Goal: Task Accomplishment & Management: Manage account settings

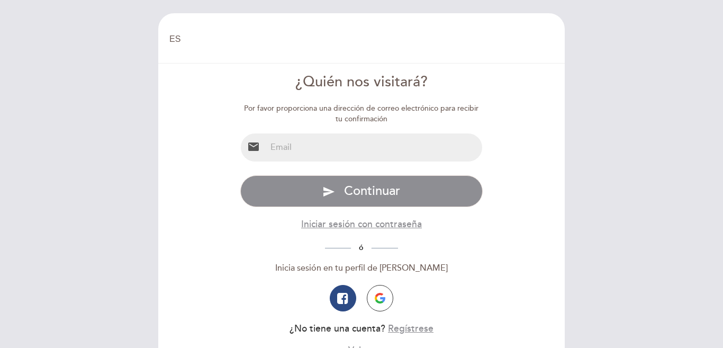
select select "es"
type input "[EMAIL_ADDRESS][DOMAIN_NAME]"
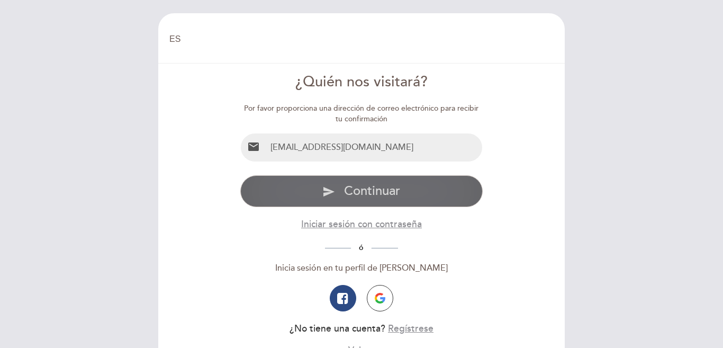
click at [342, 189] on button "send Continuar" at bounding box center [361, 191] width 243 height 32
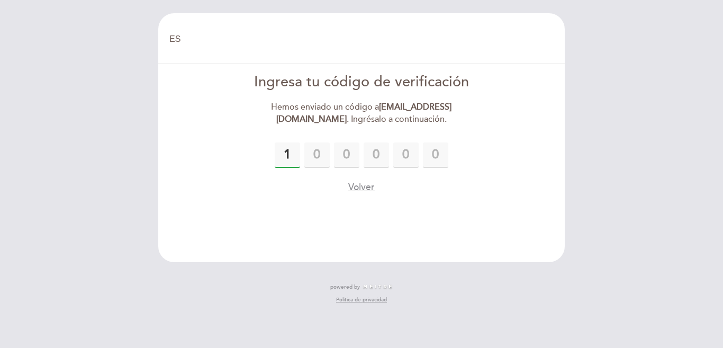
type input "1"
type input "6"
type input "4"
type input "1"
type input "9"
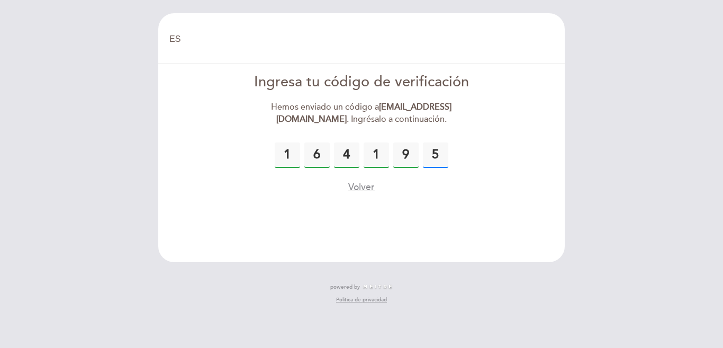
type input "5"
